Goal: Task Accomplishment & Management: Complete application form

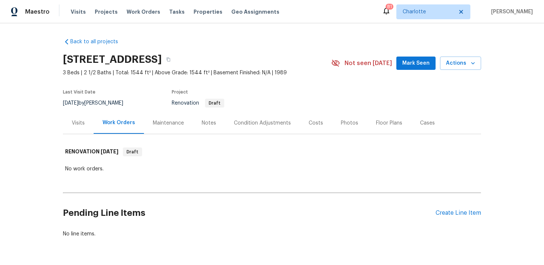
scroll to position [23, 0]
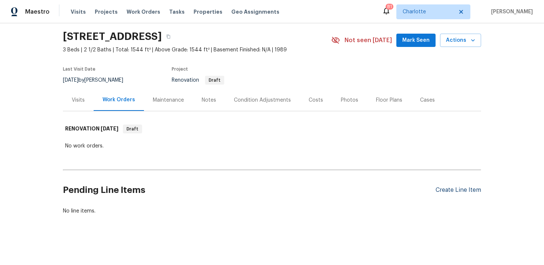
click at [454, 189] on div "Create Line Item" at bounding box center [459, 190] width 46 height 7
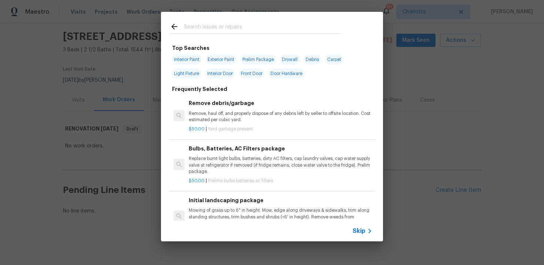
click at [362, 230] on span "Skip" at bounding box center [359, 231] width 13 height 7
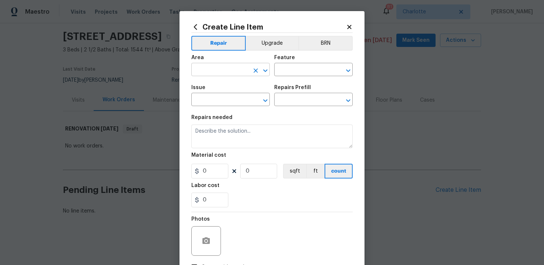
click at [243, 67] on input "text" at bounding box center [220, 70] width 58 height 11
click at [237, 88] on li "Kitchen" at bounding box center [230, 87] width 78 height 12
type input "Kitchen"
click at [304, 73] on input "text" at bounding box center [303, 70] width 58 height 11
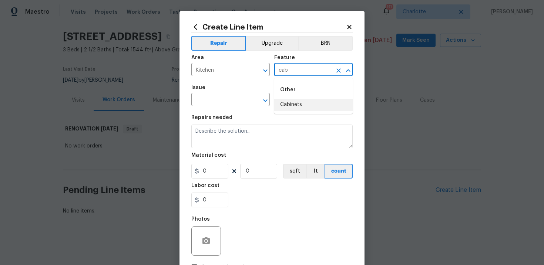
click at [303, 107] on li "Cabinets" at bounding box center [313, 105] width 78 height 12
type input "Cabinets"
click at [230, 97] on input "text" at bounding box center [220, 100] width 58 height 11
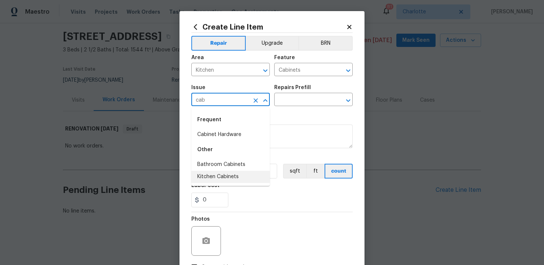
click at [233, 178] on li "Kitchen Cabinets" at bounding box center [230, 177] width 78 height 12
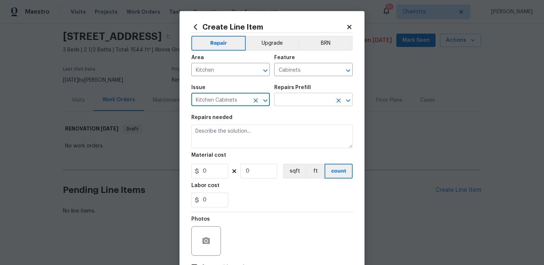
type input "Kitchen Cabinets"
click at [304, 103] on input "text" at bounding box center [303, 100] width 58 height 11
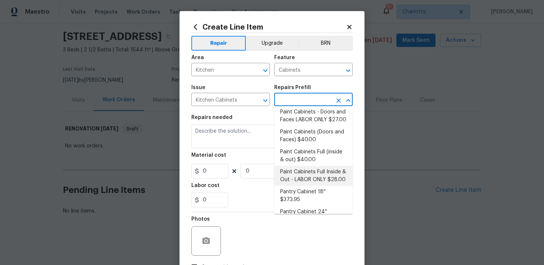
scroll to position [113, 0]
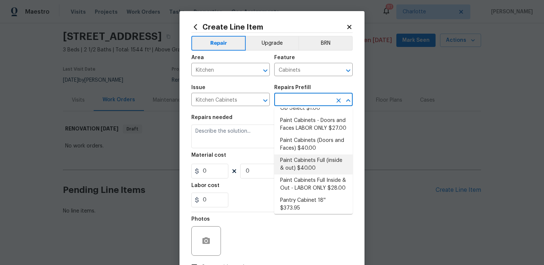
click at [310, 157] on li "Paint Cabinets Full (inside & out) $40.00" at bounding box center [313, 165] width 78 height 20
type input "Paint Cabinets Full (inside & out) $40.00"
type textarea "Prep, sand, mask and apply 2 coats of paint to the kitchen cabinet doors, inter…"
type input "40"
type input "1"
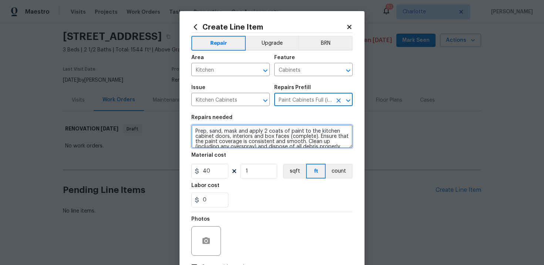
click at [192, 131] on textarea "Prep, sand, mask and apply 2 coats of paint to the kitchen cabinet doors, inter…" at bounding box center [271, 137] width 161 height 24
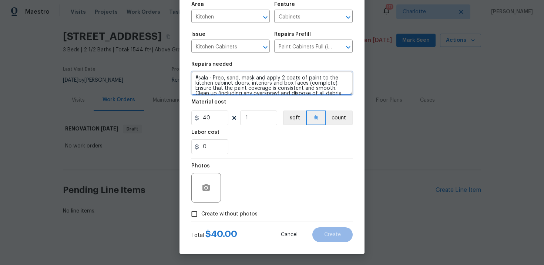
type textarea "#sala - Prep, sand, mask and apply 2 coats of paint to the kitchen cabinet door…"
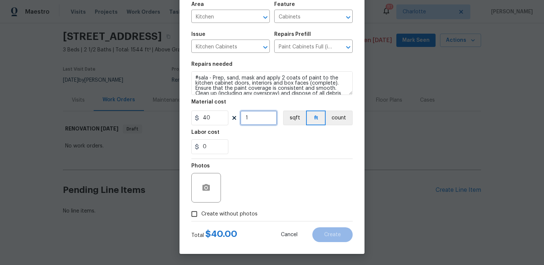
click at [256, 121] on input "1" at bounding box center [258, 118] width 37 height 15
type input "30"
click at [235, 211] on span "Create without photos" at bounding box center [229, 215] width 56 height 8
click at [201, 211] on input "Create without photos" at bounding box center [194, 214] width 14 height 14
checkbox input "true"
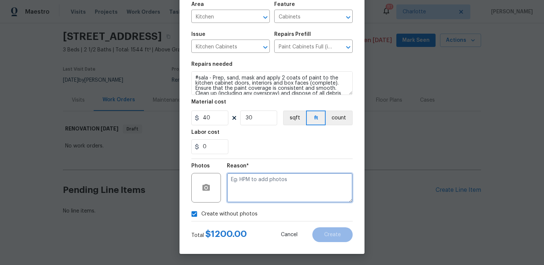
click at [259, 197] on textarea at bounding box center [290, 188] width 126 height 30
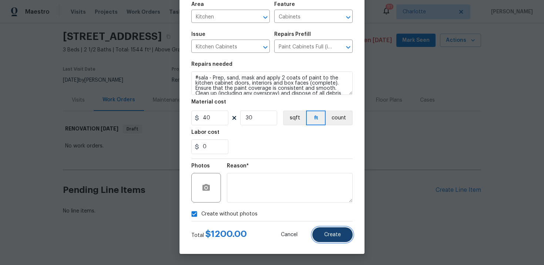
click at [331, 238] on button "Create" at bounding box center [332, 235] width 40 height 15
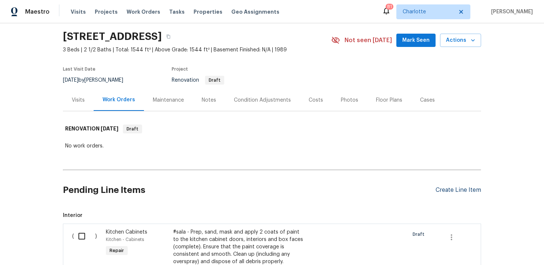
click at [445, 189] on div "Create Line Item" at bounding box center [459, 190] width 46 height 7
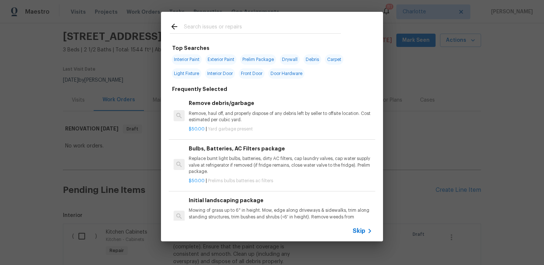
click at [361, 225] on div "Skip" at bounding box center [272, 231] width 222 height 21
click at [361, 229] on span "Skip" at bounding box center [359, 231] width 13 height 7
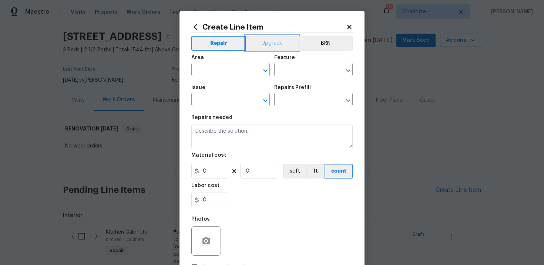
click at [271, 43] on button "Upgrade" at bounding box center [272, 43] width 53 height 15
click at [234, 68] on input "text" at bounding box center [220, 70] width 58 height 11
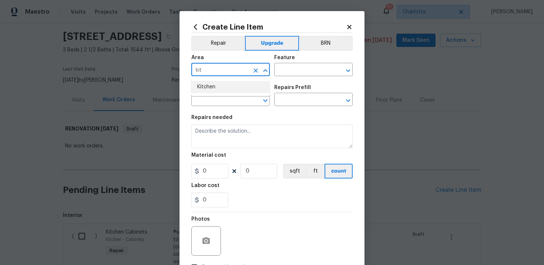
click at [231, 90] on li "Kitchen" at bounding box center [230, 87] width 78 height 12
type input "Kitchen"
click at [293, 70] on input "text" at bounding box center [303, 70] width 58 height 11
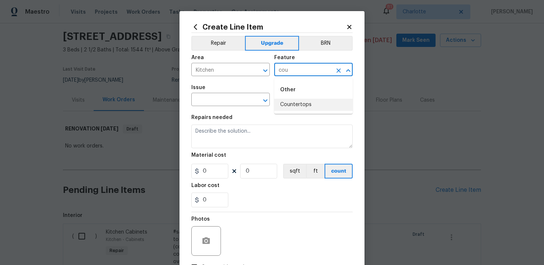
click at [294, 104] on li "Countertops" at bounding box center [313, 105] width 78 height 12
type input "Countertops"
click at [235, 102] on input "text" at bounding box center [220, 100] width 58 height 11
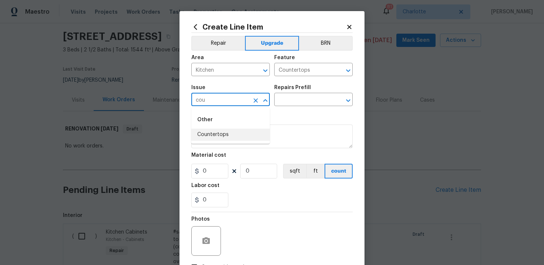
click at [237, 130] on li "Countertops" at bounding box center [230, 135] width 78 height 12
type input "Countertops"
click at [300, 100] on input "text" at bounding box center [303, 100] width 58 height 11
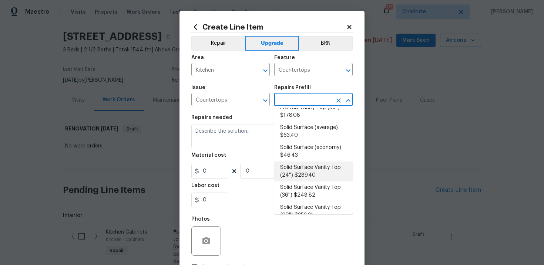
scroll to position [185, 0]
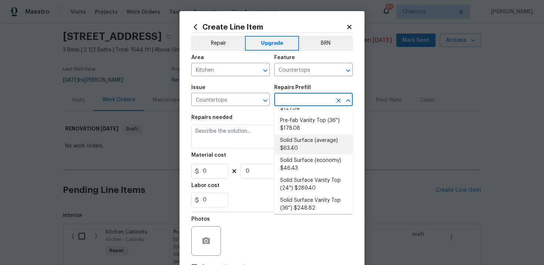
click at [299, 149] on li "Solid Surface (average) $63.40" at bounding box center [313, 145] width 78 height 20
type input "Solid Surface (average) $63.40"
type textarea "Remove the existing countertops (if present) and prep the area. Install new sol…"
type input "63.4"
type input "1"
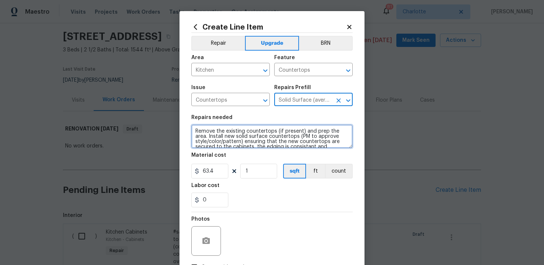
click at [193, 130] on textarea "Remove the existing countertops (if present) and prep the area. Install new sol…" at bounding box center [271, 137] width 161 height 24
type textarea "#sala - Remove the existing countertops (if present) and prep the area. Install…"
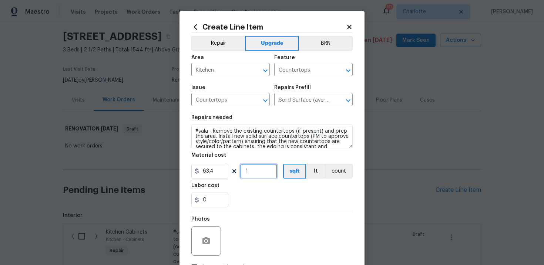
click at [266, 171] on input "1" at bounding box center [258, 171] width 37 height 15
type input "60"
click at [282, 196] on div "0" at bounding box center [271, 200] width 161 height 15
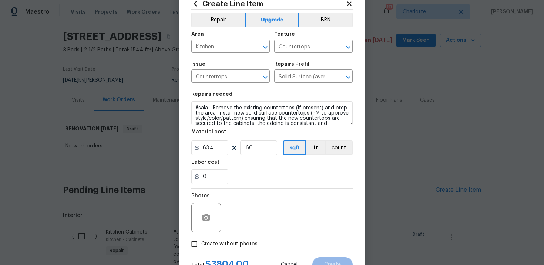
scroll to position [54, 0]
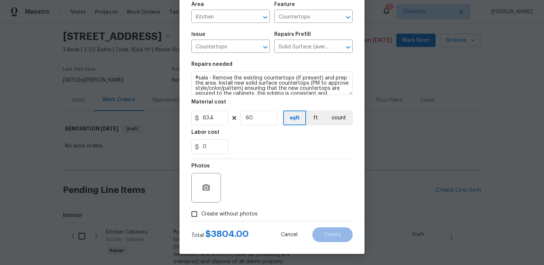
click at [229, 211] on span "Create without photos" at bounding box center [229, 215] width 56 height 8
click at [201, 210] on input "Create without photos" at bounding box center [194, 214] width 14 height 14
checkbox input "true"
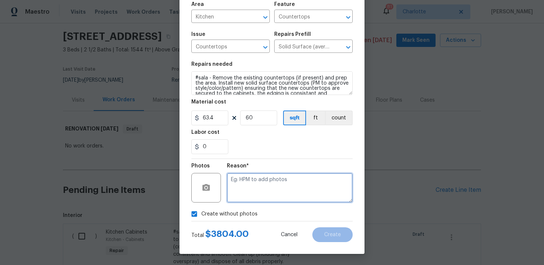
click at [258, 193] on textarea at bounding box center [290, 188] width 126 height 30
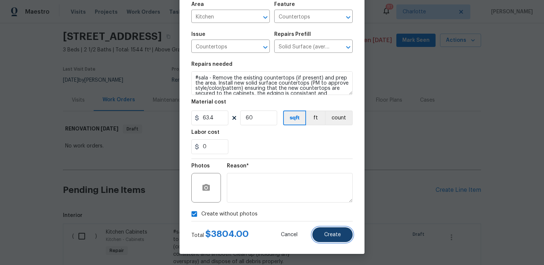
click at [329, 232] on span "Create" at bounding box center [332, 235] width 17 height 6
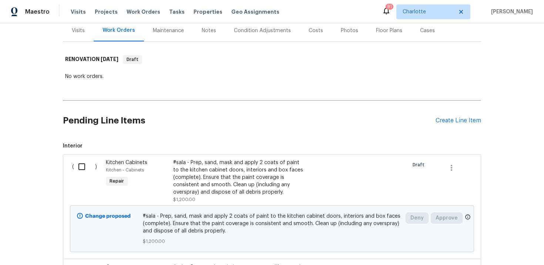
scroll to position [87, 0]
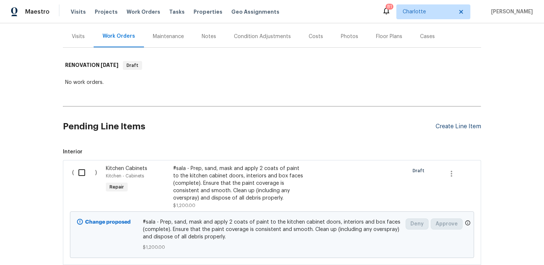
click at [457, 125] on div "Create Line Item" at bounding box center [459, 126] width 46 height 7
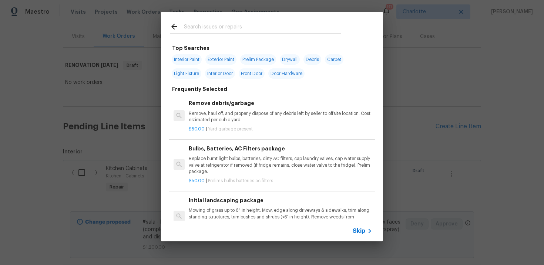
click at [359, 232] on span "Skip" at bounding box center [359, 231] width 13 height 7
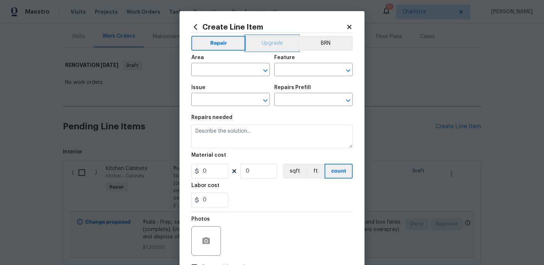
click at [271, 41] on button "Upgrade" at bounding box center [272, 43] width 53 height 15
click at [231, 72] on input "text" at bounding box center [220, 70] width 58 height 11
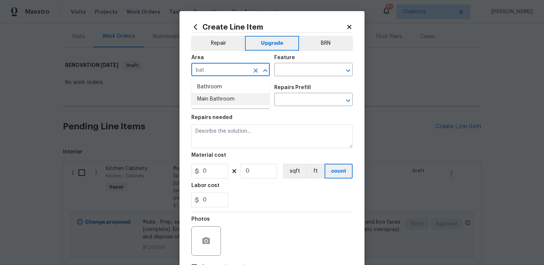
click at [234, 99] on li "Main Bathroom" at bounding box center [230, 99] width 78 height 12
type input "Main Bathroom"
click at [285, 70] on input "text" at bounding box center [303, 70] width 58 height 11
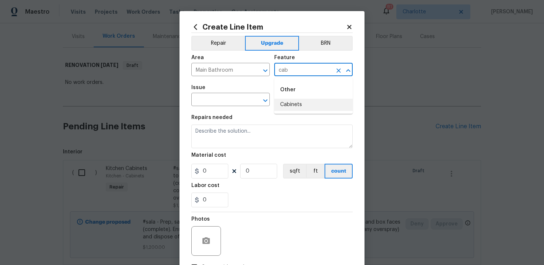
click at [288, 106] on li "Cabinets" at bounding box center [313, 105] width 78 height 12
type input "Cabinets"
click at [236, 101] on input "text" at bounding box center [220, 100] width 58 height 11
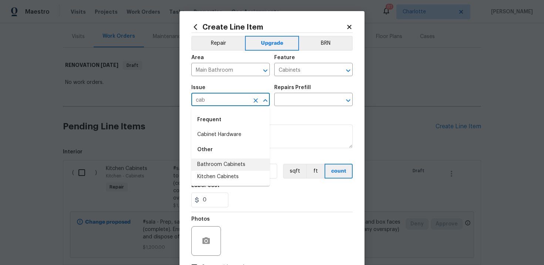
click at [243, 164] on li "Bathroom Cabinets" at bounding box center [230, 165] width 78 height 12
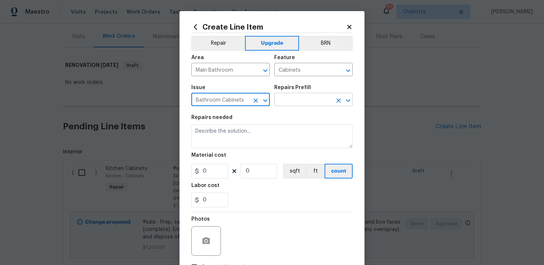
type input "Bathroom Cabinets"
click at [304, 101] on input "text" at bounding box center [303, 100] width 58 height 11
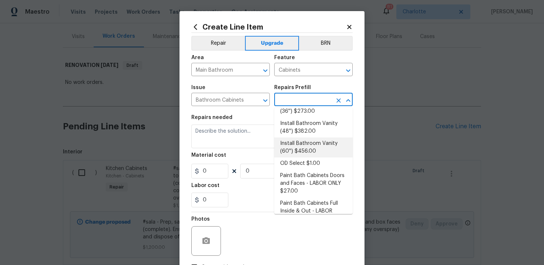
scroll to position [49, 0]
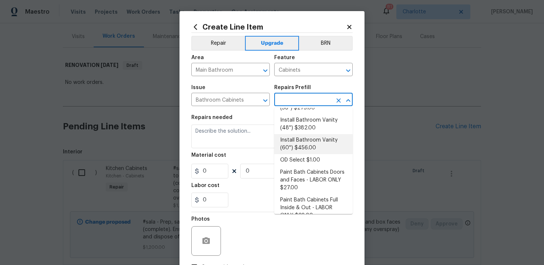
click at [321, 148] on li "Install Bathroom Vanity (60'') $456.00" at bounding box center [313, 144] width 78 height 20
type input "Install Bathroom Vanity (60'') $456.00"
type textarea "Remove the existing bathroom vanity (if present) and install a new 60'' bathroo…"
type input "456"
type input "1"
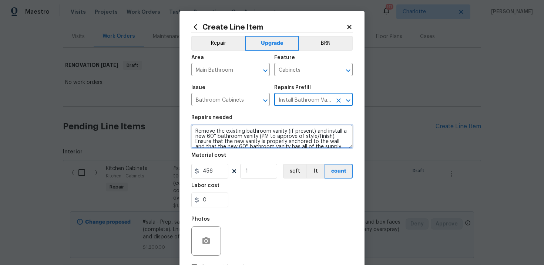
click at [193, 130] on textarea "Remove the existing bathroom vanity (if present) and install a new 60'' bathroo…" at bounding box center [271, 137] width 161 height 24
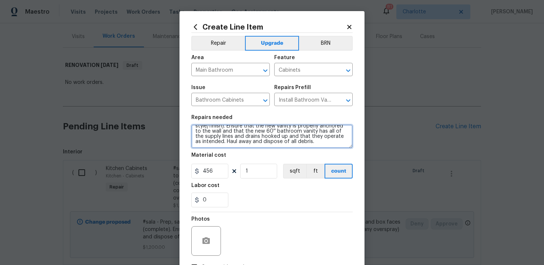
click at [320, 141] on textarea "#sala - Remove the existing bathroom vanity (if present) and install a new 60''…" at bounding box center [271, 137] width 161 height 24
click at [313, 145] on textarea "#sala - Remove the existing bathroom vanity (if present) and install a new 60''…" at bounding box center [271, 137] width 161 height 24
click at [314, 143] on textarea "#sala - Remove the existing bathroom vanity (if present) and install a new 60''…" at bounding box center [271, 137] width 161 height 24
click at [345, 140] on textarea "#sala - Remove the existing bathroom vanity (if present) and install a new 60''…" at bounding box center [271, 137] width 161 height 24
paste textarea "Master Bath"
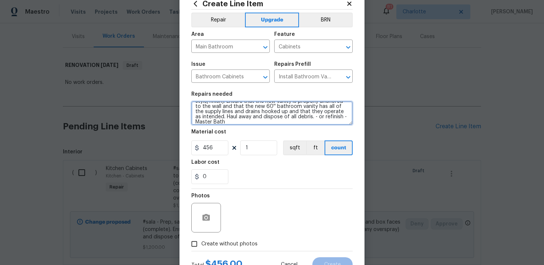
scroll to position [31, 0]
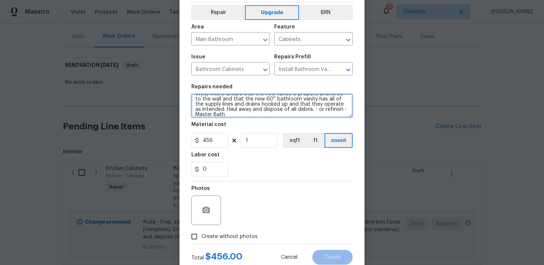
type textarea "#sala - Remove the existing bathroom vanity (if present) and install a new 60''…"
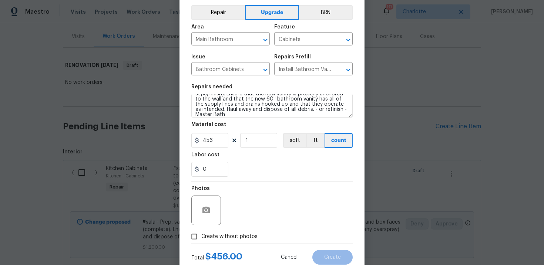
click at [241, 231] on label "Create without photos" at bounding box center [222, 237] width 70 height 14
click at [201, 231] on input "Create without photos" at bounding box center [194, 237] width 14 height 14
checkbox input "true"
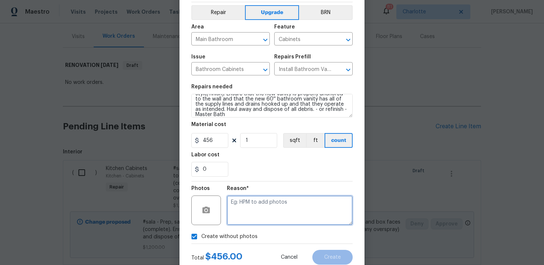
click at [284, 203] on textarea at bounding box center [290, 211] width 126 height 30
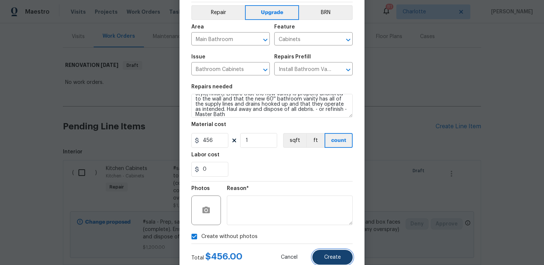
click at [331, 258] on span "Create" at bounding box center [332, 258] width 17 height 6
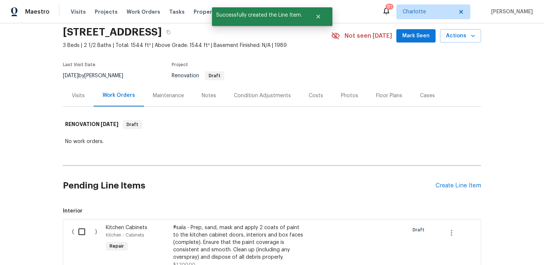
scroll to position [87, 0]
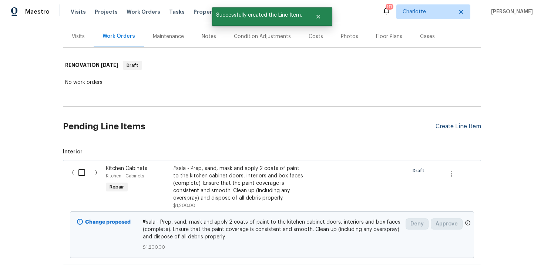
click at [460, 125] on div "Create Line Item" at bounding box center [459, 126] width 46 height 7
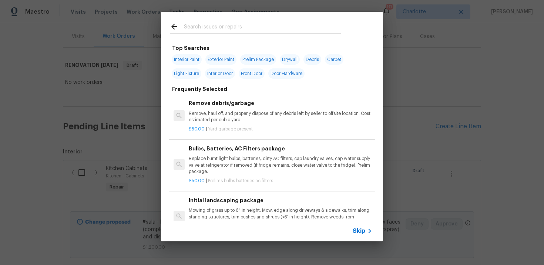
click at [363, 232] on span "Skip" at bounding box center [359, 231] width 13 height 7
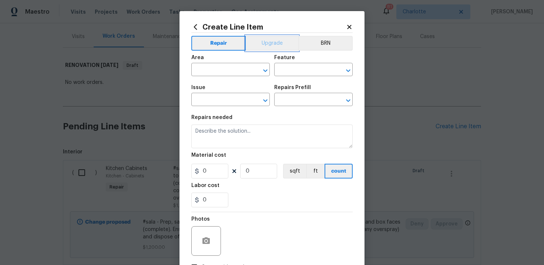
click at [269, 47] on button "Upgrade" at bounding box center [272, 43] width 53 height 15
click at [228, 72] on input "text" at bounding box center [220, 70] width 58 height 11
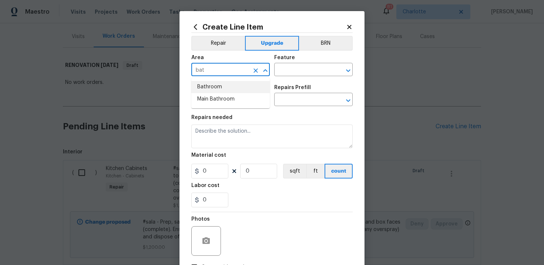
click at [228, 84] on li "Bathroom" at bounding box center [230, 87] width 78 height 12
type input "Bathroom"
click at [294, 68] on input "text" at bounding box center [303, 70] width 58 height 11
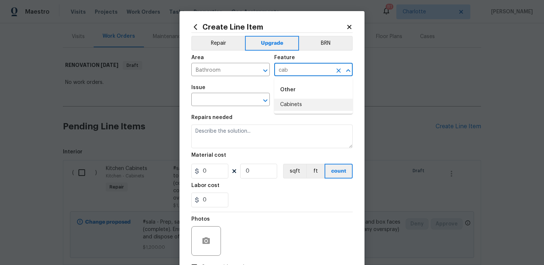
click at [290, 106] on li "Cabinets" at bounding box center [313, 105] width 78 height 12
type input "Cabinets"
click at [220, 103] on input "text" at bounding box center [220, 100] width 58 height 11
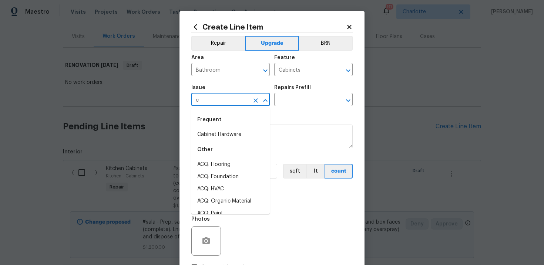
type input "ca"
type input "b"
click at [230, 167] on li "Bathroom Cabinets" at bounding box center [230, 165] width 78 height 12
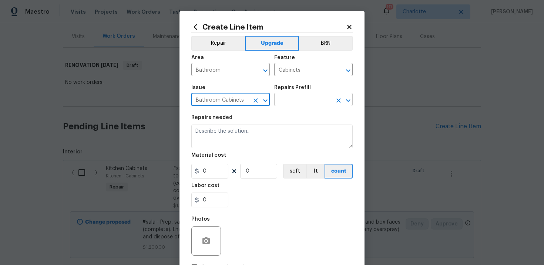
type input "Bathroom Cabinets"
click at [292, 98] on input "text" at bounding box center [303, 100] width 58 height 11
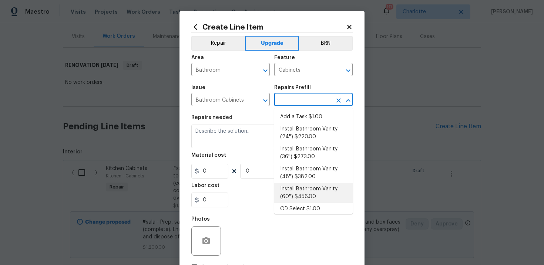
click at [301, 191] on li "Install Bathroom Vanity (60'') $456.00" at bounding box center [313, 193] width 78 height 20
type input "Install Bathroom Vanity (60'') $456.00"
type textarea "Remove the existing bathroom vanity (if present) and install a new 60'' bathroo…"
type input "456"
type input "1"
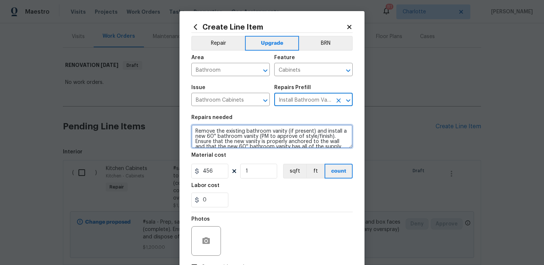
click at [193, 130] on textarea "Remove the existing bathroom vanity (if present) and install a new 60'' bathroo…" at bounding box center [271, 137] width 161 height 24
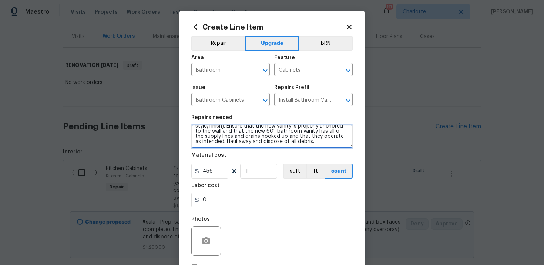
click at [320, 142] on textarea "#sala - Remove the existing bathroom vanity (if present) and install a new 60''…" at bounding box center [271, 137] width 161 height 24
paste textarea "Secondary Bath"
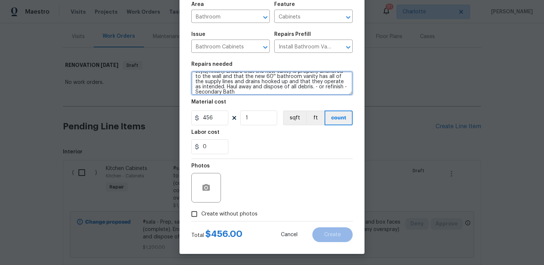
type textarea "#sala - Remove the existing bathroom vanity (if present) and install a new 60''…"
click at [227, 214] on span "Create without photos" at bounding box center [229, 215] width 56 height 8
click at [201, 214] on input "Create without photos" at bounding box center [194, 214] width 14 height 14
checkbox input "true"
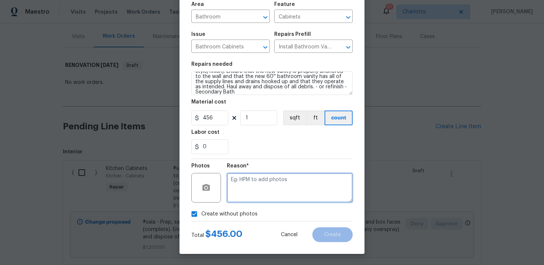
click at [261, 191] on textarea at bounding box center [290, 188] width 126 height 30
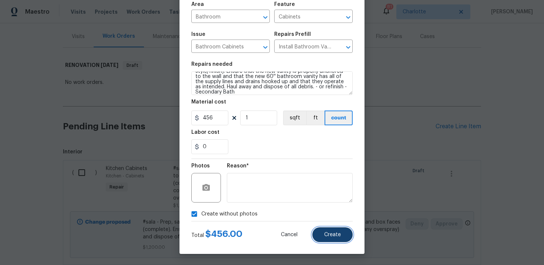
click at [342, 237] on button "Create" at bounding box center [332, 235] width 40 height 15
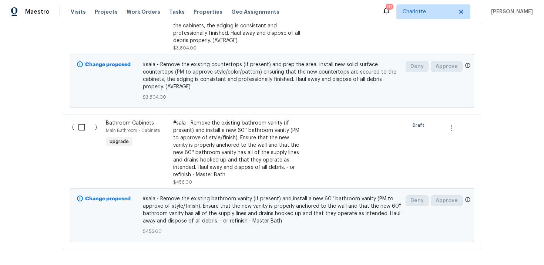
scroll to position [499, 0]
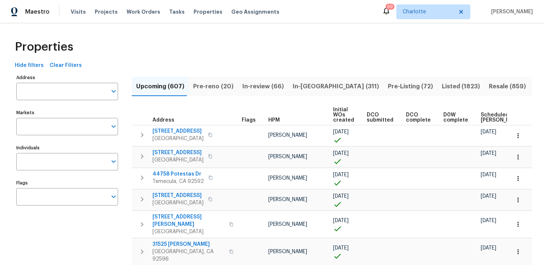
click at [73, 88] on input "Address" at bounding box center [61, 91] width 91 height 17
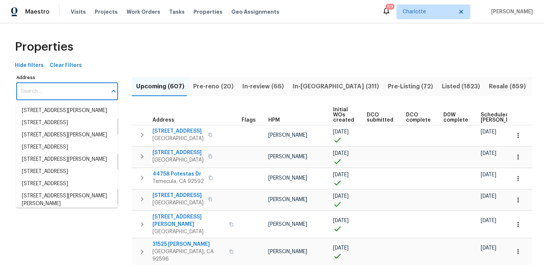
paste input "2309 E Mitchell St, Arlington, TX 76010"
type input "2309 E Mitchell St, Arlington, TX 76010"
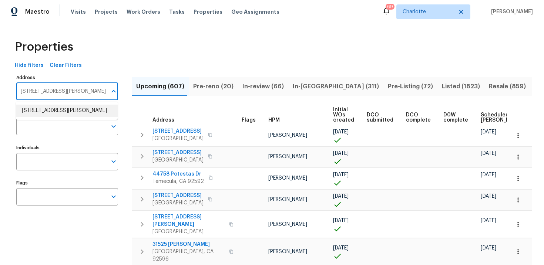
click at [68, 112] on li "2309 E Mitchell St Arlington TX 76010" at bounding box center [67, 111] width 102 height 12
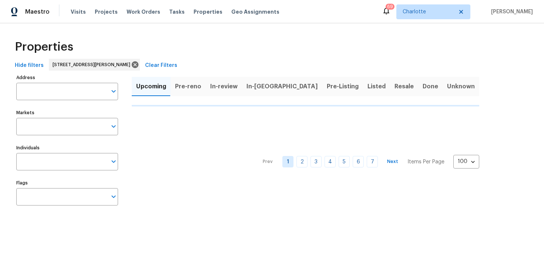
type input "2309 E Mitchell St Arlington TX 76010"
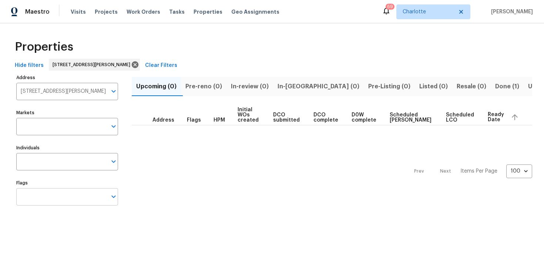
click at [59, 198] on input "Flags" at bounding box center [61, 196] width 91 height 17
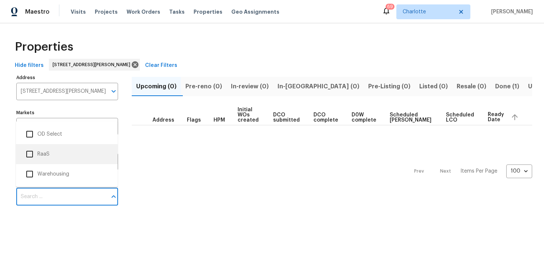
click at [58, 152] on li "RaaS" at bounding box center [67, 155] width 90 height 16
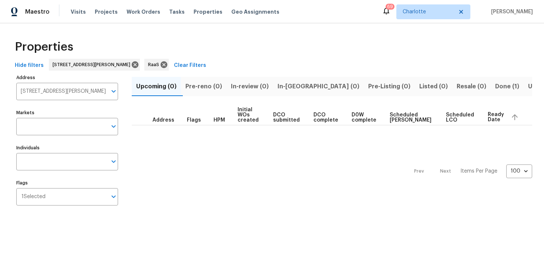
click at [495, 89] on span "Done (1)" at bounding box center [507, 86] width 24 height 10
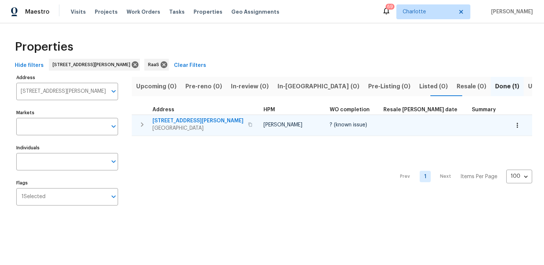
click at [220, 120] on div "2309 E Mitchell St Arlington, TX 76010" at bounding box center [204, 124] width 102 height 15
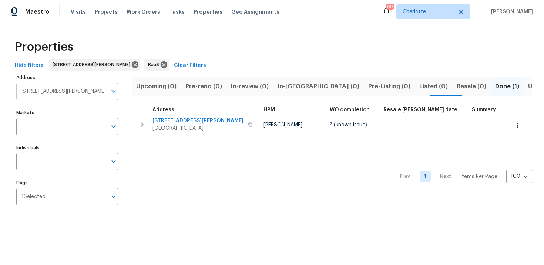
click at [76, 91] on input "2309 E Mitchell St Arlington TX 76010" at bounding box center [61, 91] width 91 height 17
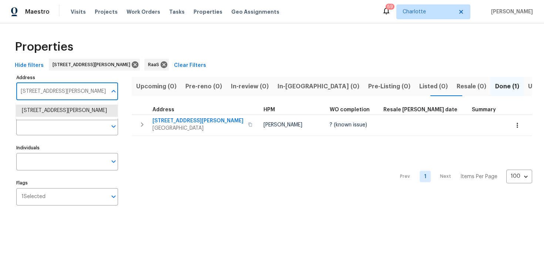
paste input "[STREET_ADDRESS][PERSON_NAME]"
type input "[STREET_ADDRESS][PERSON_NAME]"
click at [76, 111] on li "5950 Beaudry Dr Houston TX 77035" at bounding box center [67, 111] width 102 height 12
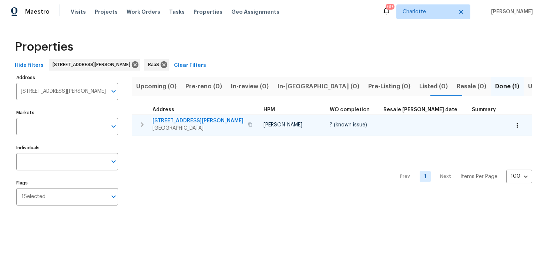
click at [224, 120] on div "5950 Beaudry Dr Houston, TX 77035" at bounding box center [204, 124] width 102 height 15
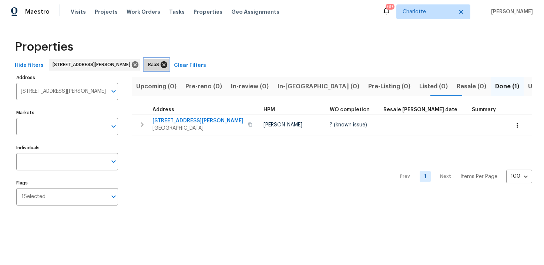
click at [161, 65] on icon at bounding box center [164, 64] width 7 height 7
click at [131, 65] on icon at bounding box center [135, 65] width 8 height 8
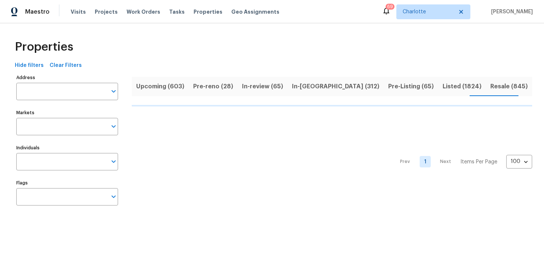
click at [157, 88] on span "Upcoming (603)" at bounding box center [160, 86] width 48 height 10
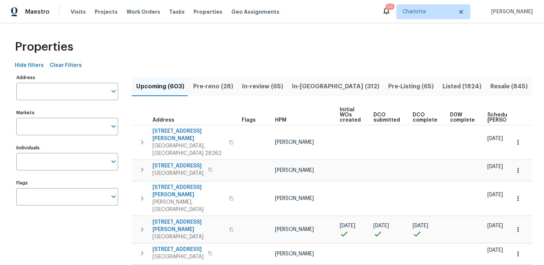
scroll to position [0, 77]
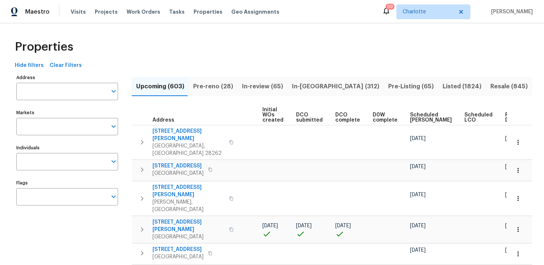
click at [505, 117] on span "Ready Date" at bounding box center [513, 118] width 16 height 10
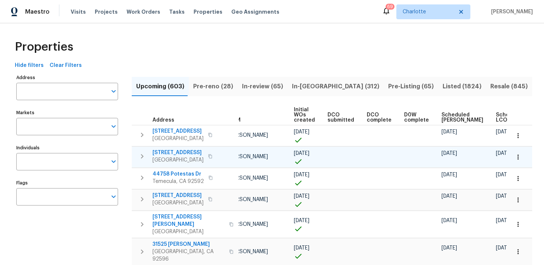
scroll to position [0, 79]
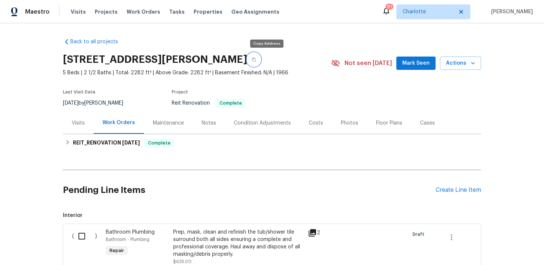
click at [256, 60] on icon "button" at bounding box center [254, 59] width 4 height 4
click at [311, 122] on div "Costs" at bounding box center [316, 123] width 14 height 7
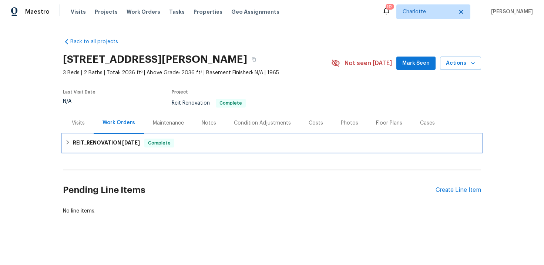
click at [359, 139] on div "REIT_RENOVATION 9/29/25 Complete" at bounding box center [272, 143] width 414 height 9
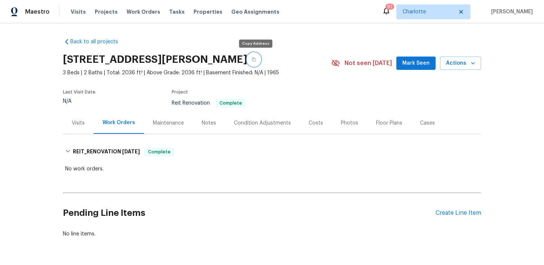
click at [251, 61] on button "button" at bounding box center [253, 59] width 13 height 13
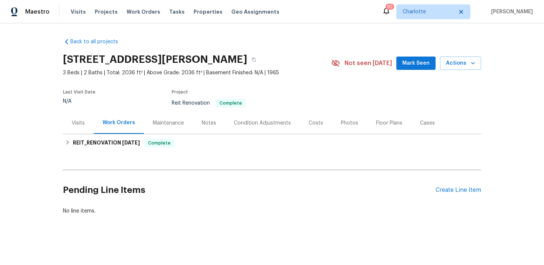
click at [292, 44] on div "Back to all projects [STREET_ADDRESS][PERSON_NAME] 3 Beds | 2 Baths | Total: 20…" at bounding box center [272, 126] width 418 height 189
